Goal: Information Seeking & Learning: Learn about a topic

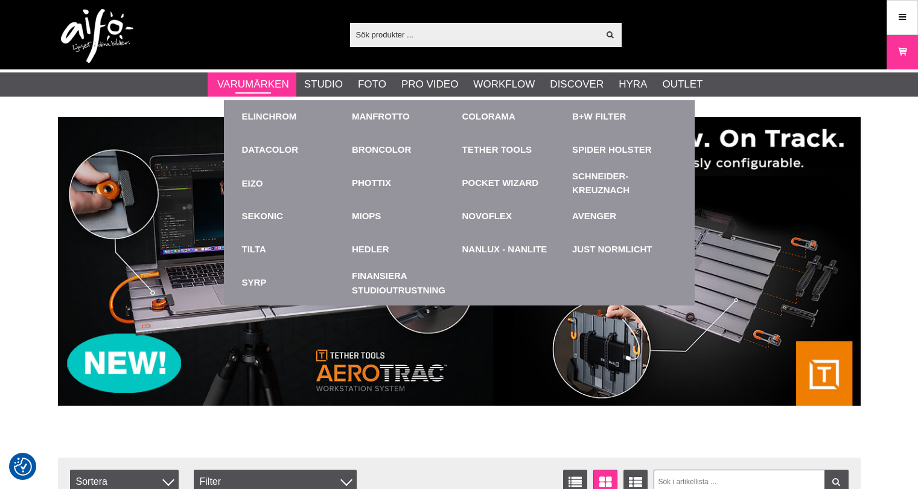
drag, startPoint x: 0, startPoint y: 0, endPoint x: 241, endPoint y: 85, distance: 255.9
click at [241, 85] on link "Varumärken" at bounding box center [253, 85] width 72 height 16
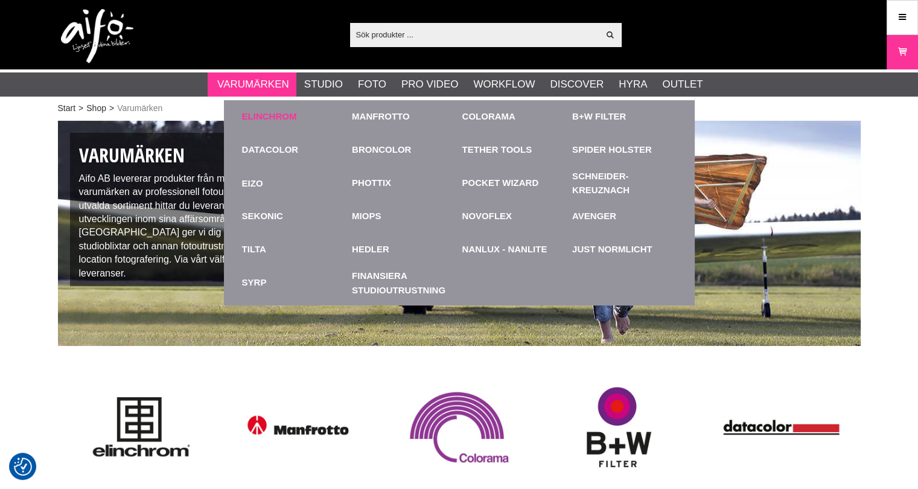
click at [261, 116] on link "Elinchrom" at bounding box center [269, 117] width 55 height 14
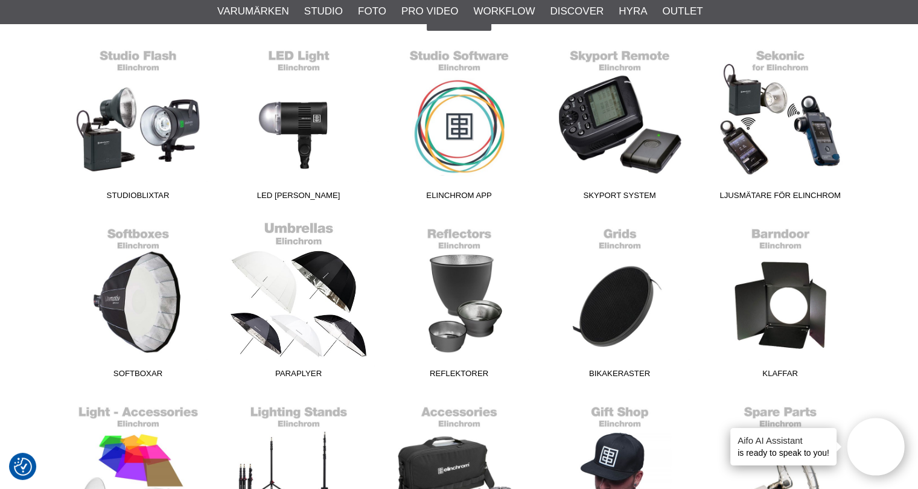
scroll to position [302, 0]
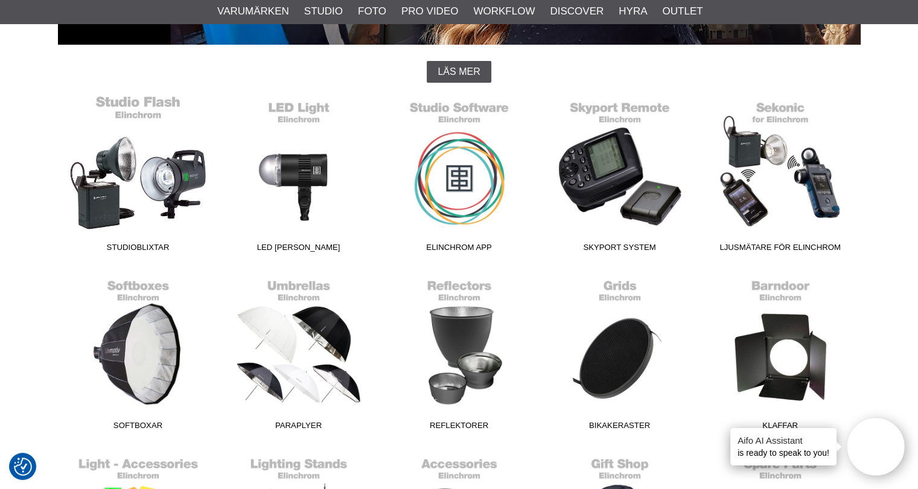
click at [104, 185] on link "Studioblixtar" at bounding box center [138, 176] width 161 height 163
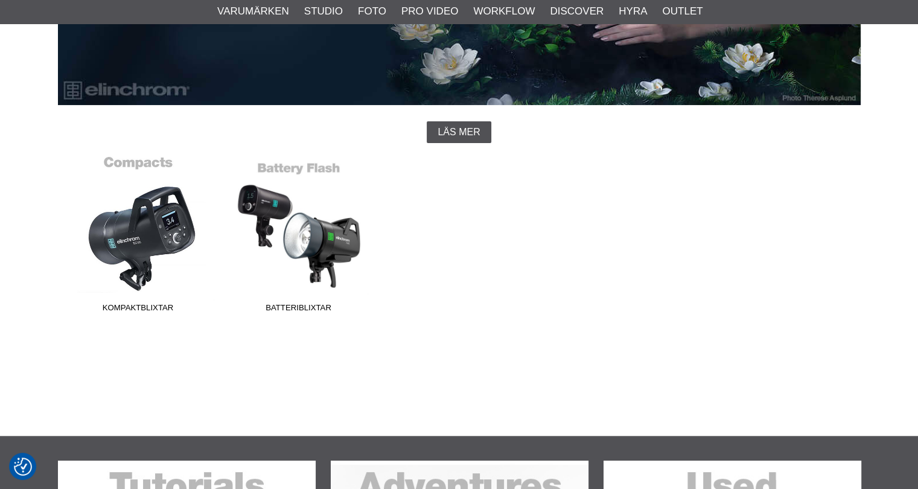
scroll to position [241, 0]
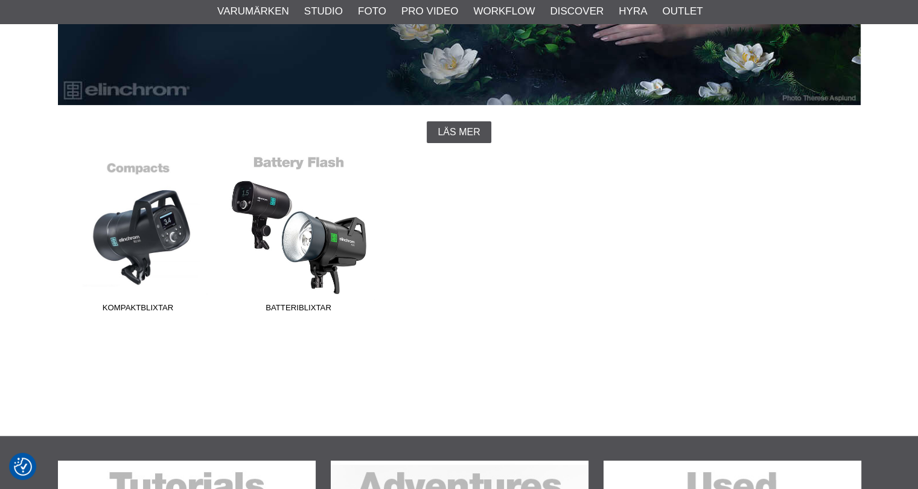
click at [314, 241] on link "Batteriblixtar" at bounding box center [298, 236] width 161 height 163
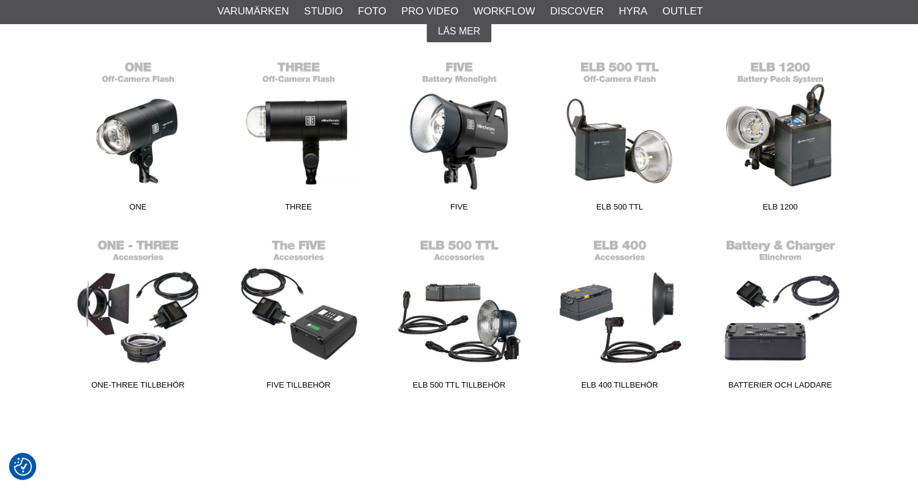
scroll to position [362, 0]
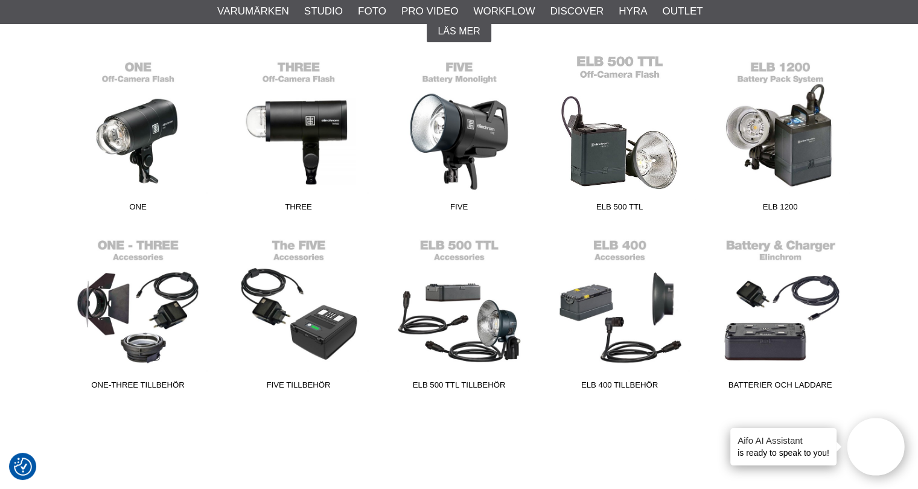
click at [628, 141] on link "ELB 500 TTL" at bounding box center [619, 135] width 161 height 163
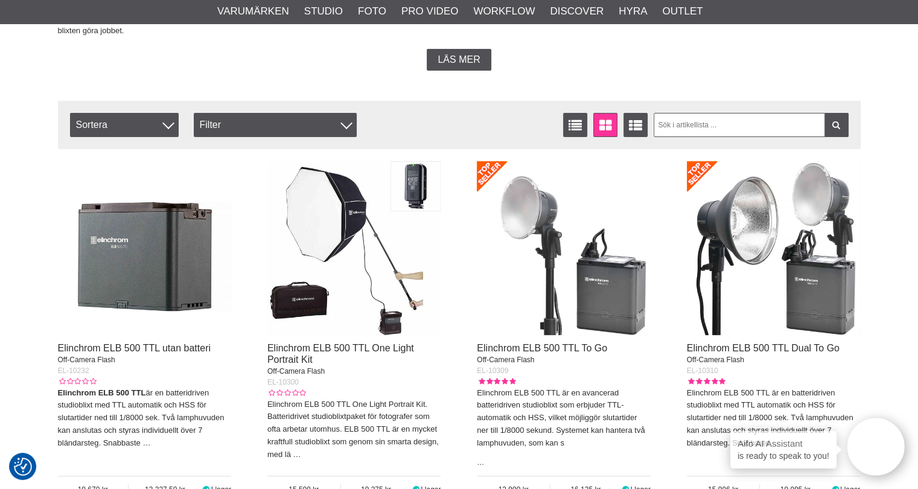
scroll to position [241, 0]
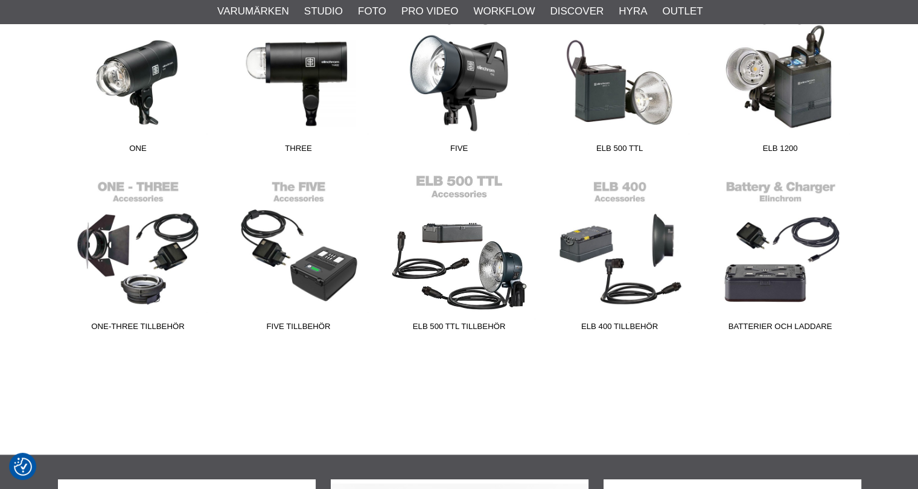
scroll to position [421, 0]
click at [502, 267] on link "ELB 500 TTL Tillbehör" at bounding box center [459, 255] width 161 height 163
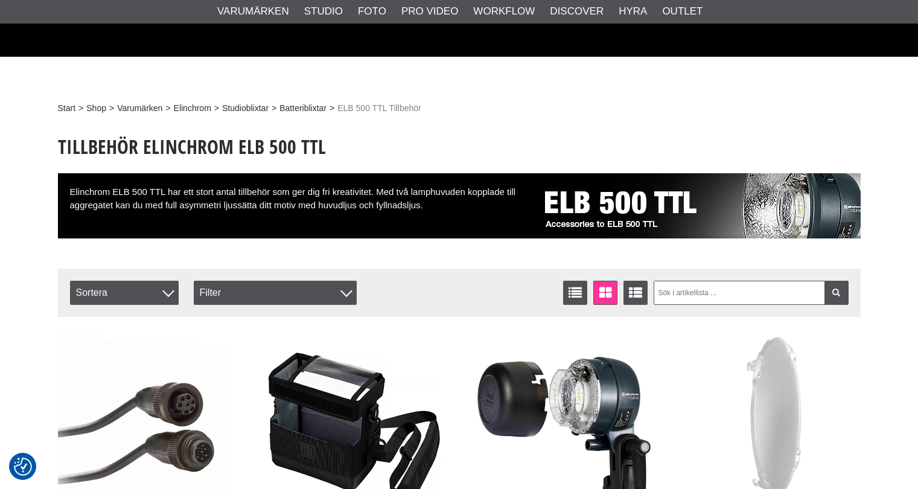
checkbox input "true"
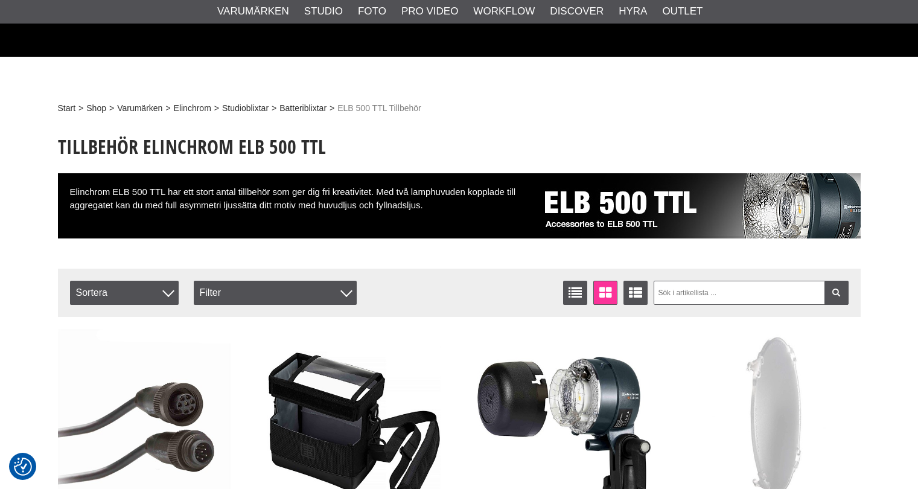
scroll to position [302, 0]
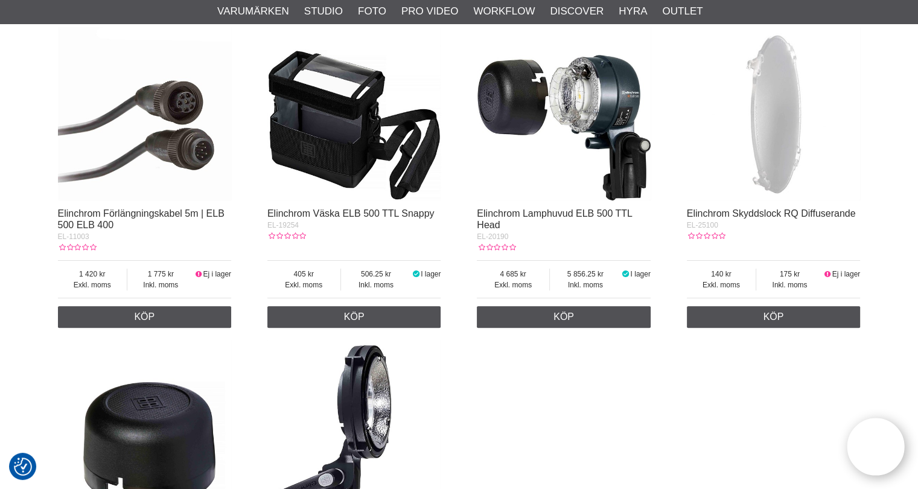
click at [606, 137] on img at bounding box center [564, 114] width 174 height 174
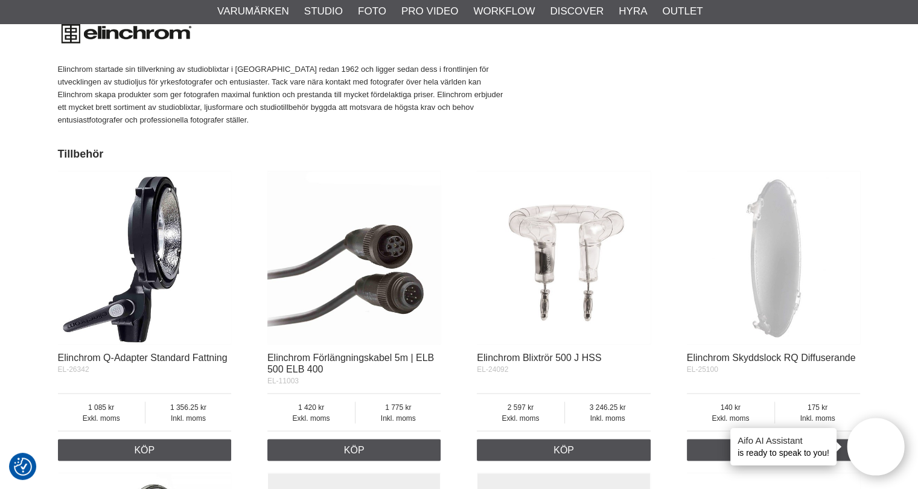
scroll to position [2353, 0]
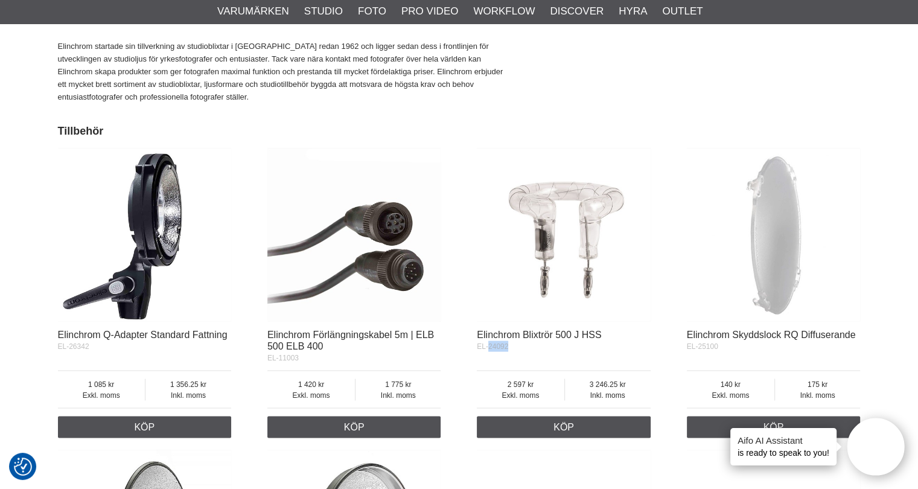
drag, startPoint x: 507, startPoint y: 341, endPoint x: 488, endPoint y: 345, distance: 20.4
click at [488, 345] on div "EL-24092" at bounding box center [564, 346] width 174 height 11
copy span "24092"
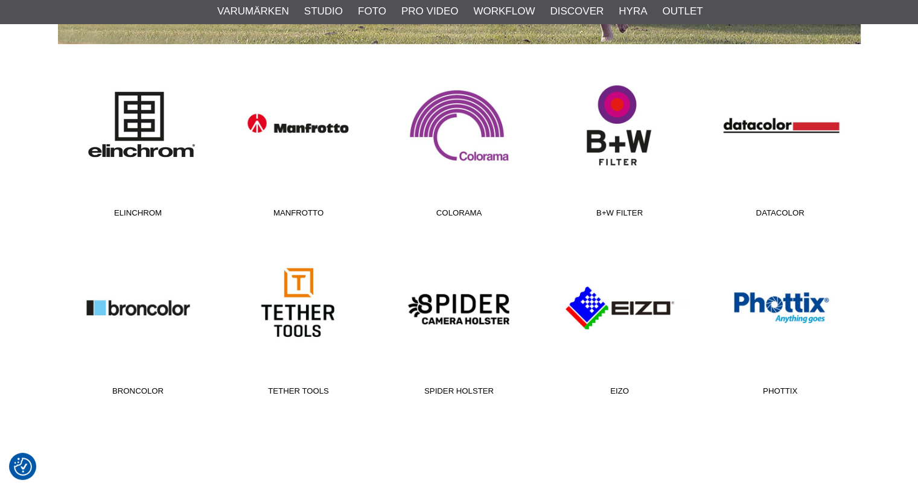
scroll to position [302, 0]
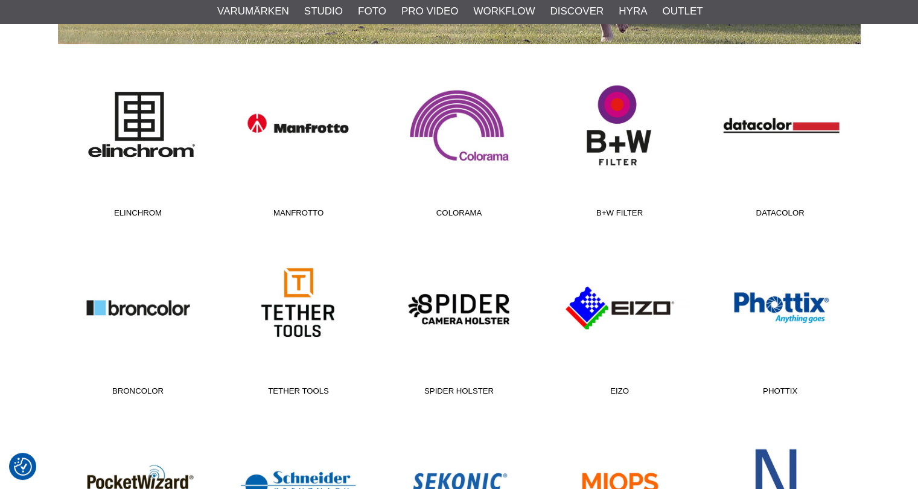
click at [162, 153] on link "Elinchrom" at bounding box center [138, 141] width 161 height 163
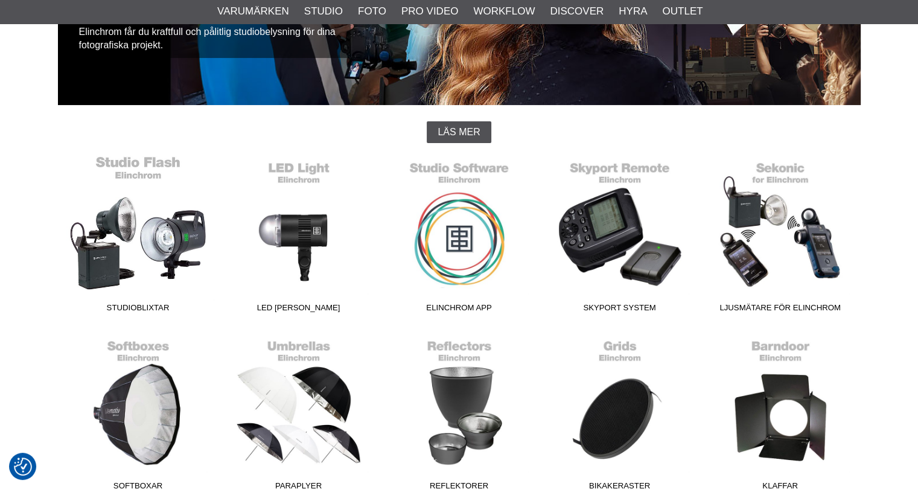
scroll to position [241, 0]
click at [149, 250] on link "Studioblixtar" at bounding box center [138, 236] width 161 height 163
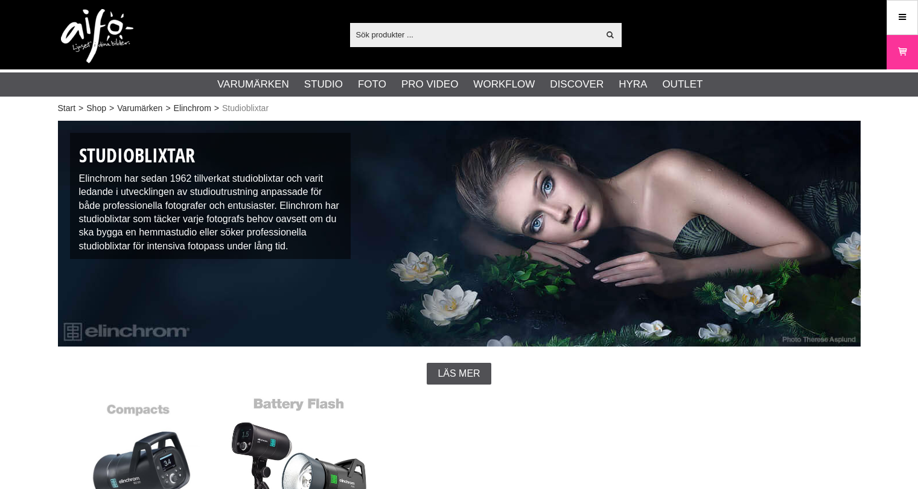
scroll to position [181, 0]
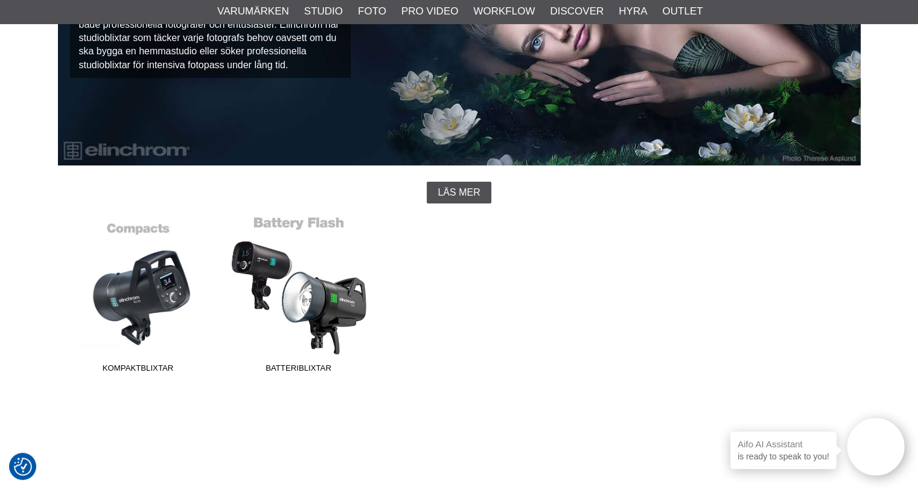
click at [279, 299] on link "Batteriblixtar" at bounding box center [298, 296] width 161 height 163
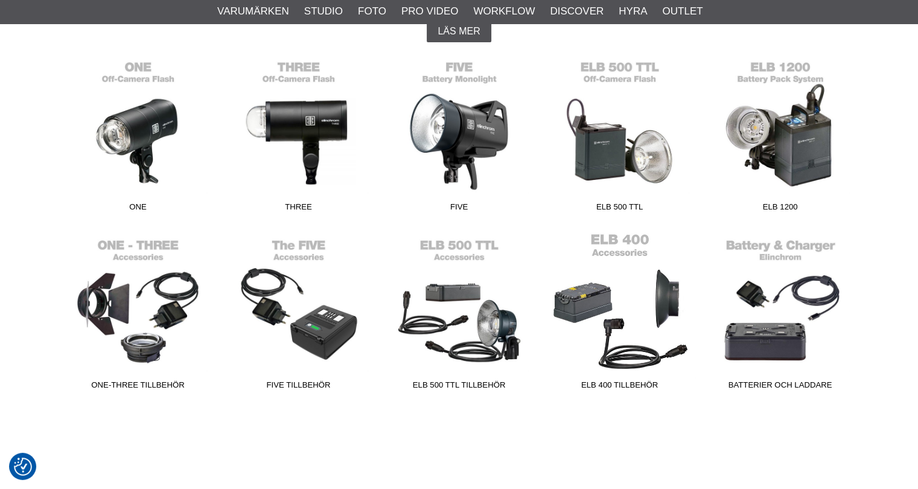
scroll to position [362, 0]
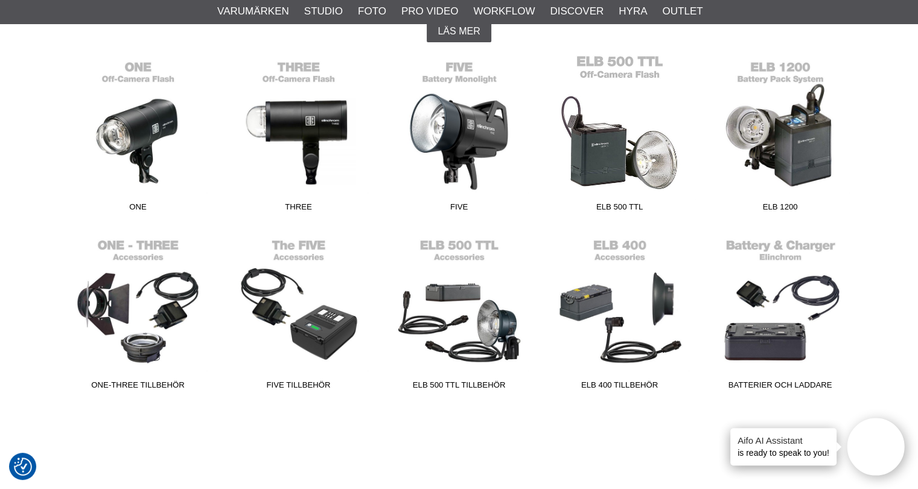
click at [616, 174] on link "ELB 500 TTL" at bounding box center [619, 135] width 161 height 163
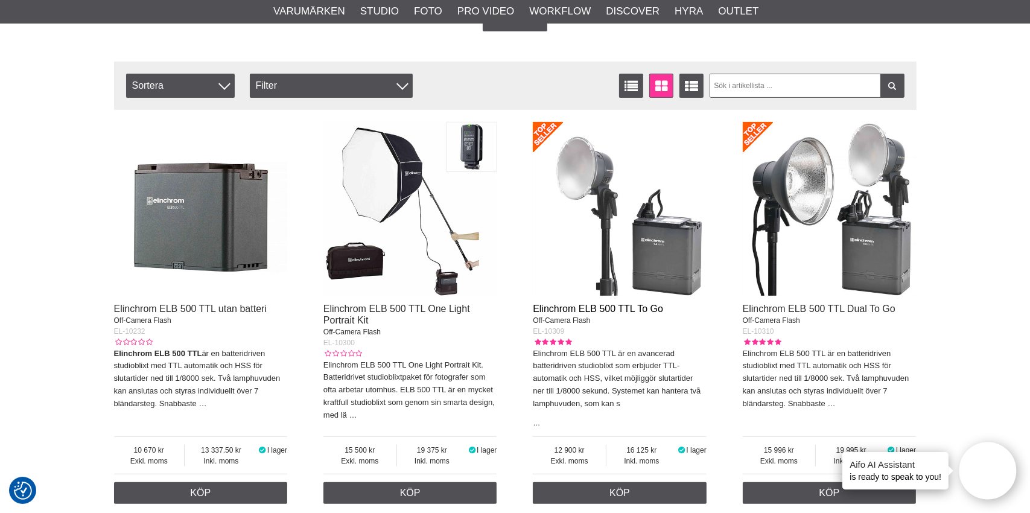
scroll to position [362, 0]
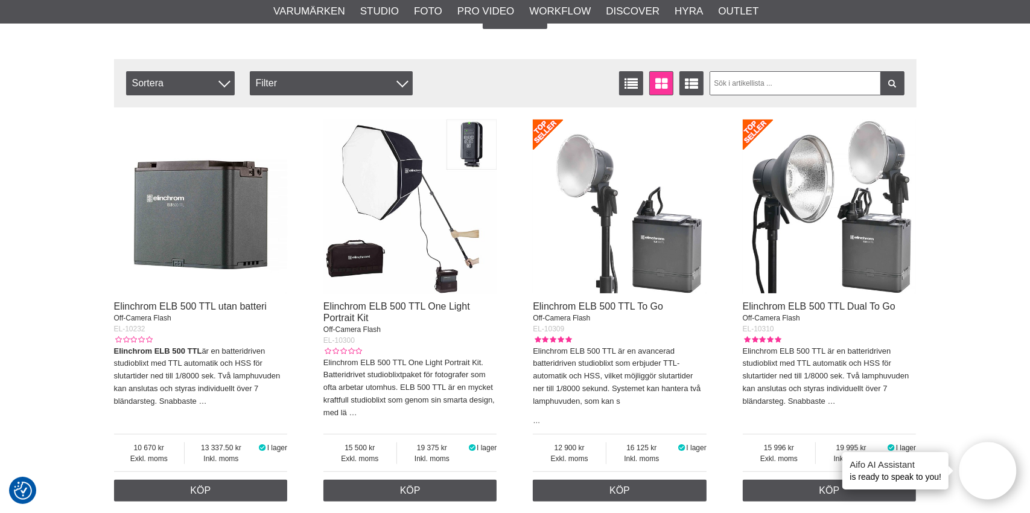
click at [583, 258] on img at bounding box center [620, 206] width 174 height 174
